Goal: Information Seeking & Learning: Learn about a topic

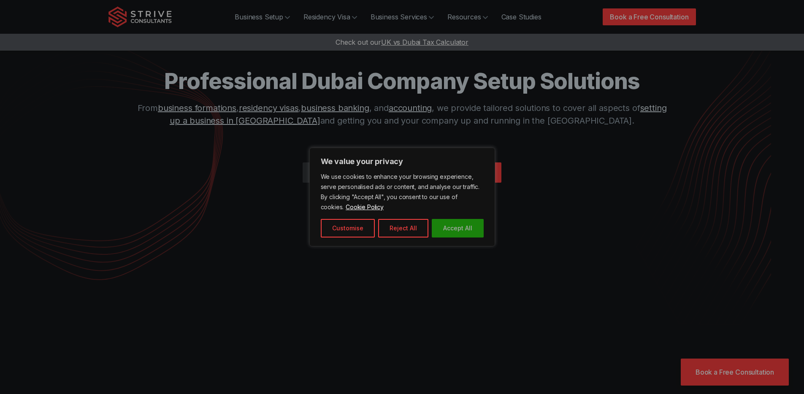
click at [461, 231] on button "Accept All" at bounding box center [458, 228] width 52 height 19
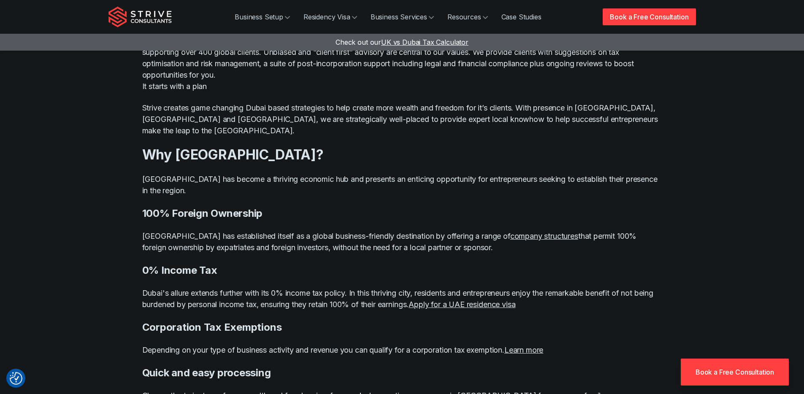
scroll to position [608, 0]
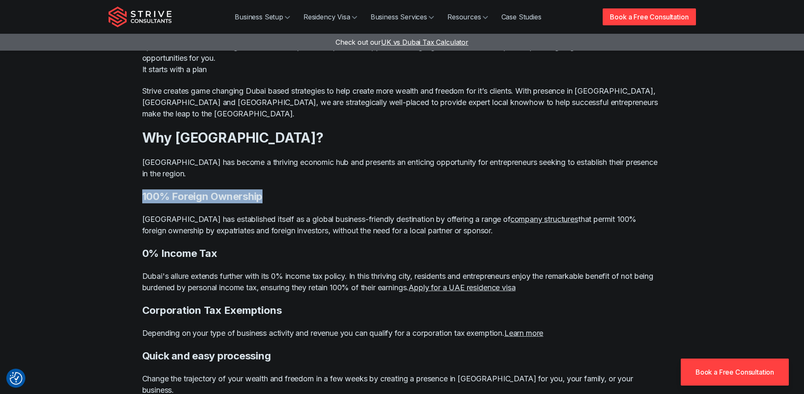
drag, startPoint x: 141, startPoint y: 175, endPoint x: 264, endPoint y: 179, distance: 122.9
click at [264, 189] on h4 "100% Foreign Ownership" at bounding box center [402, 196] width 520 height 14
drag, startPoint x: 279, startPoint y: 209, endPoint x: 262, endPoint y: 221, distance: 20.6
click at [279, 213] on p "[GEOGRAPHIC_DATA] has established itself as a global business-friendly destinat…" at bounding box center [402, 224] width 520 height 23
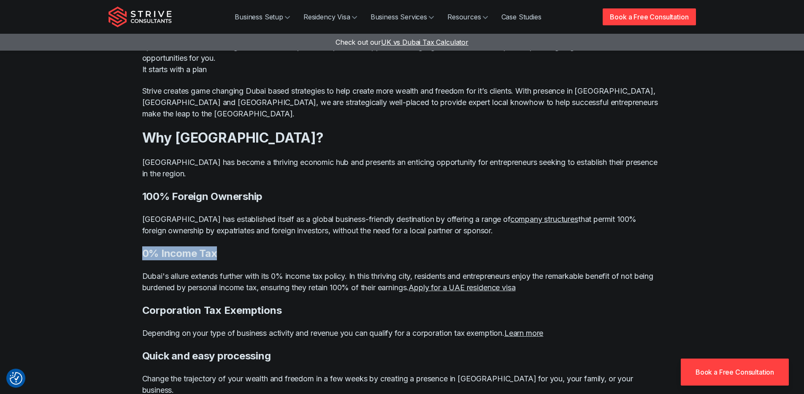
drag, startPoint x: 139, startPoint y: 230, endPoint x: 226, endPoint y: 231, distance: 86.9
click at [226, 231] on div "Work with a team renowned for excellence Strive has steadily become one of the …" at bounding box center [402, 194] width 540 height 442
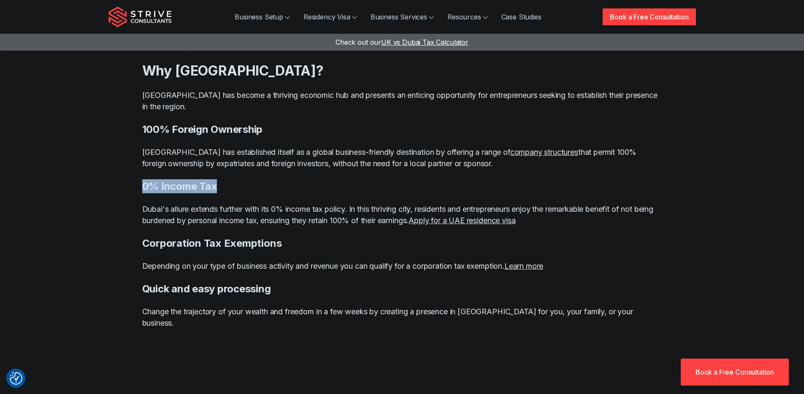
scroll to position [684, 0]
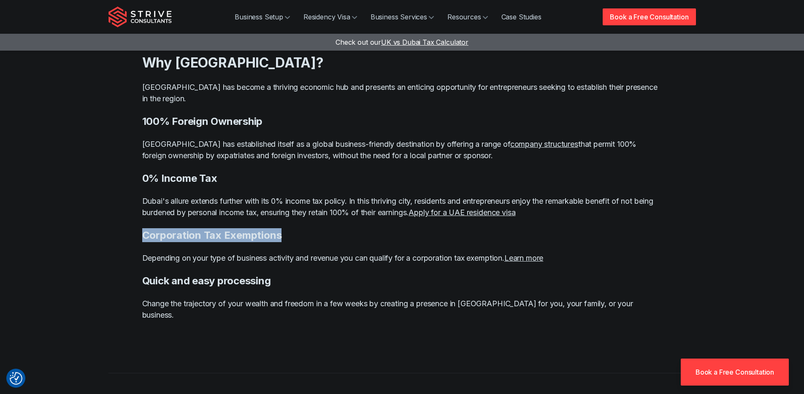
drag, startPoint x: 154, startPoint y: 216, endPoint x: 286, endPoint y: 219, distance: 131.2
click at [286, 228] on h4 "Corporation Tax Exemptions" at bounding box center [402, 235] width 520 height 14
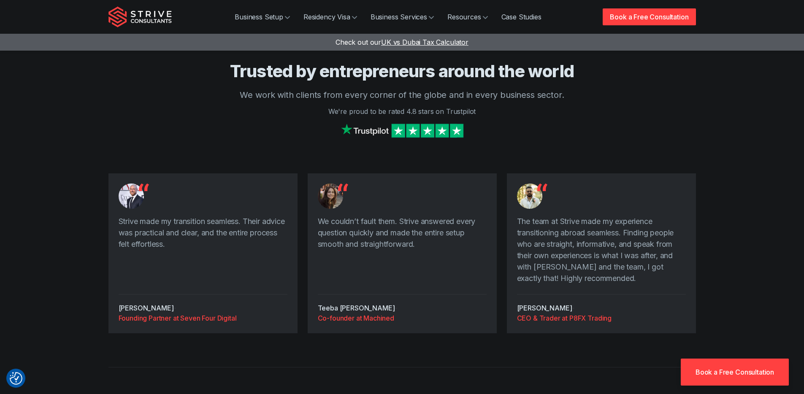
scroll to position [2234, 0]
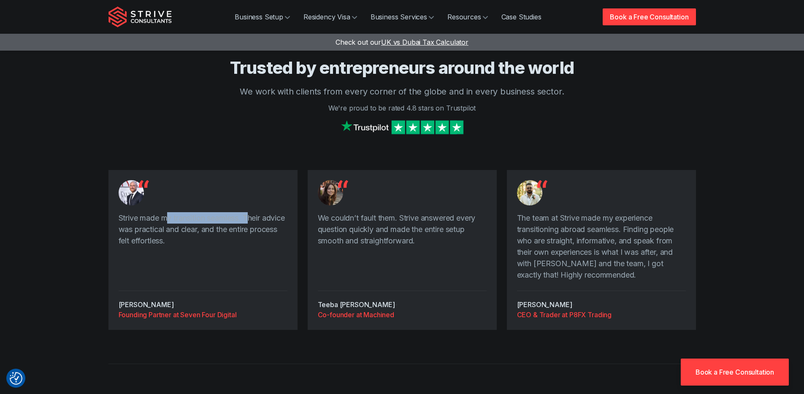
drag, startPoint x: 166, startPoint y: 185, endPoint x: 262, endPoint y: 186, distance: 95.8
click at [251, 212] on p "Strive made my transition seamless. Their advice was practical and clear, and t…" at bounding box center [203, 229] width 169 height 34
click at [148, 251] on div "Strive made my transition seamless. Their advice was practical and clear, and t…" at bounding box center [202, 250] width 189 height 160
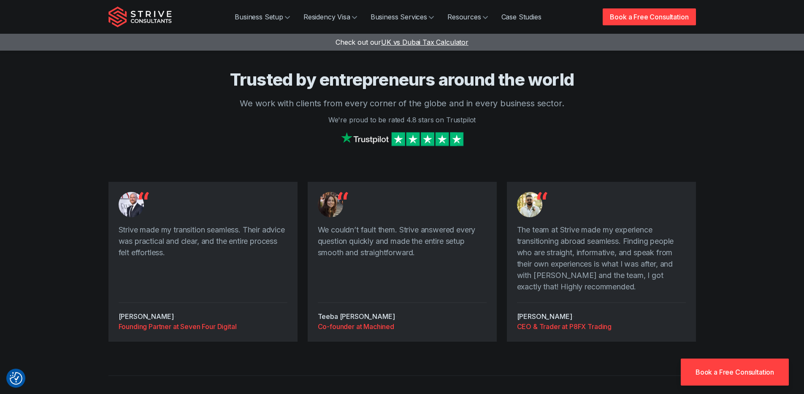
scroll to position [2160, 0]
